Goal: Navigation & Orientation: Find specific page/section

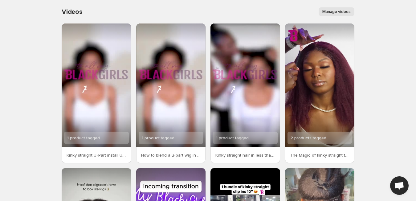
scroll to position [110, 0]
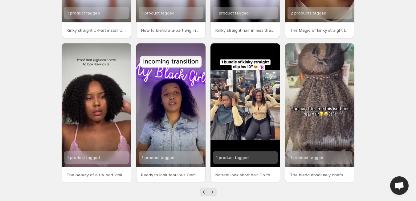
scroll to position [135, 0]
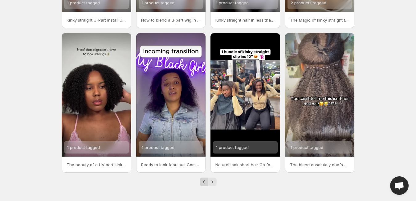
click at [203, 182] on icon "Previous" at bounding box center [204, 182] width 6 height 6
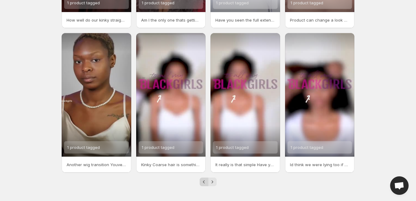
click at [204, 183] on icon "Previous" at bounding box center [204, 182] width 6 height 6
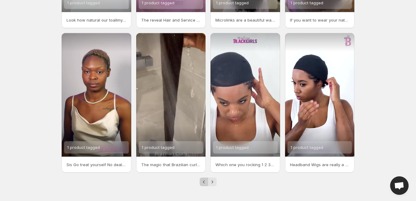
click at [205, 182] on icon "Previous" at bounding box center [204, 182] width 6 height 6
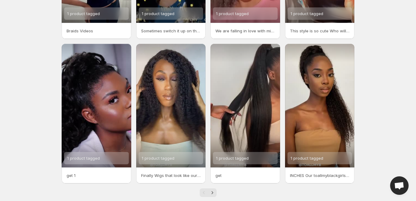
scroll to position [135, 0]
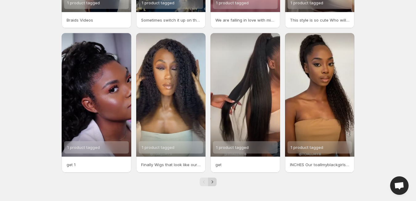
click at [212, 182] on icon "Next" at bounding box center [212, 182] width 6 height 6
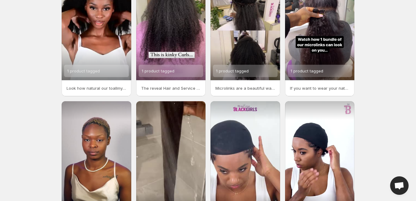
scroll to position [135, 0]
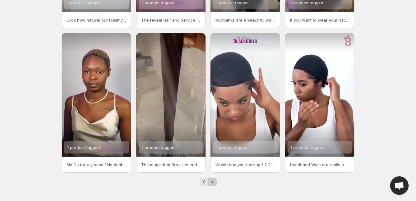
click at [212, 180] on icon "Next" at bounding box center [212, 182] width 6 height 6
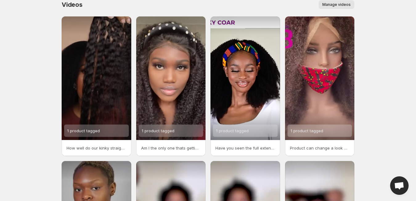
scroll to position [135, 0]
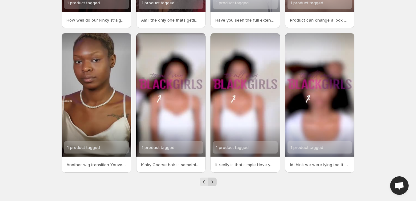
click at [213, 183] on icon "Next" at bounding box center [212, 182] width 6 height 6
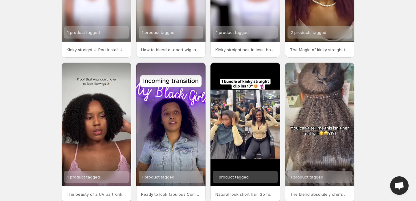
scroll to position [135, 0]
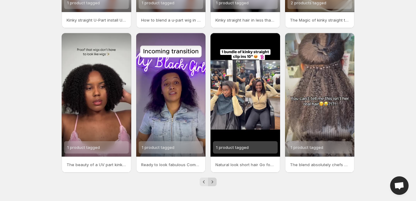
click at [214, 180] on icon "Next" at bounding box center [212, 182] width 6 height 6
